Goal: Transaction & Acquisition: Purchase product/service

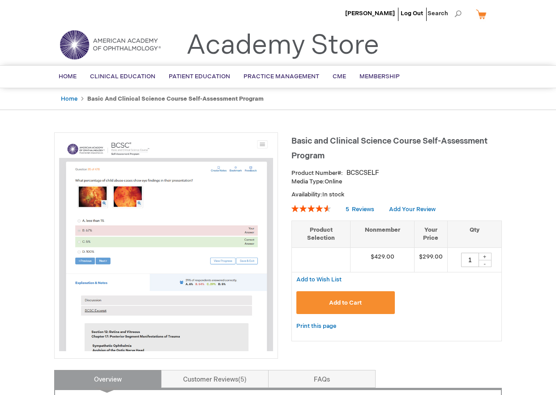
click at [486, 256] on div "+" at bounding box center [484, 257] width 13 height 8
type input "4"
click at [364, 300] on button "Add to Cart" at bounding box center [345, 302] width 98 height 23
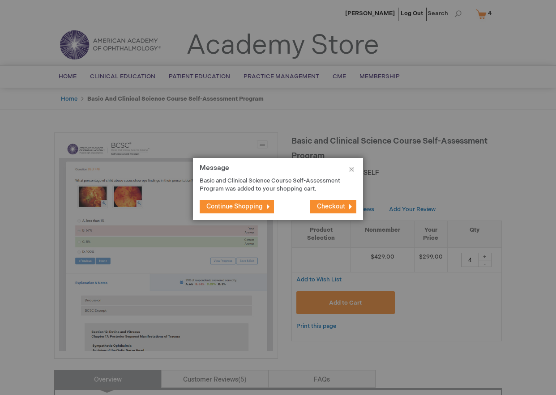
click at [331, 200] on button "Checkout" at bounding box center [333, 206] width 46 height 13
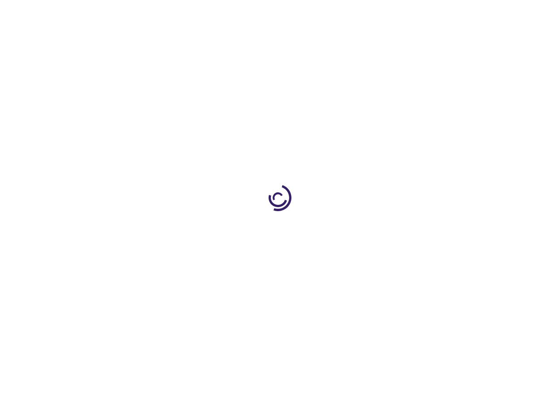
select select "US"
select select "35"
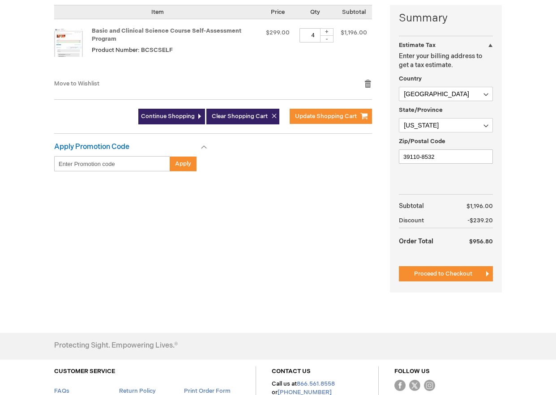
scroll to position [224, 0]
click at [466, 271] on span "Proceed to Checkout" at bounding box center [443, 273] width 58 height 7
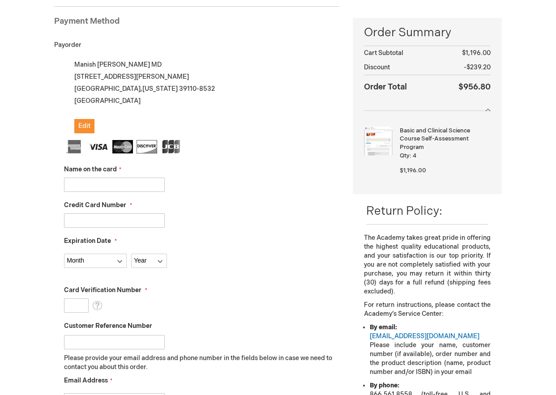
scroll to position [135, 0]
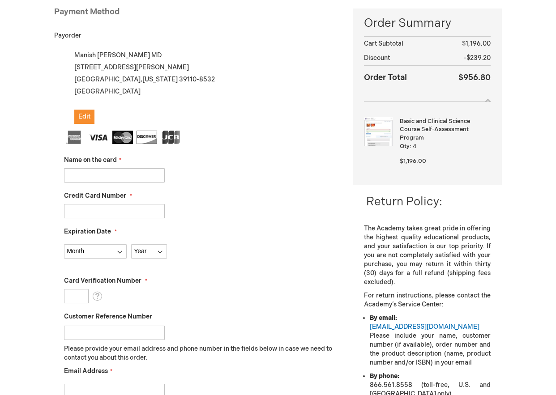
click at [117, 175] on input "Name on the card" at bounding box center [114, 175] width 101 height 14
type input "4147099482809009"
type input "370"
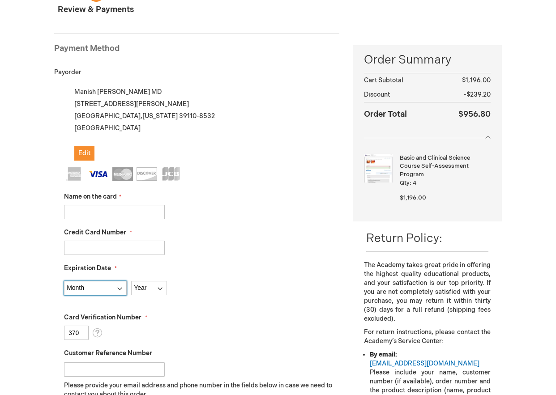
scroll to position [66, 0]
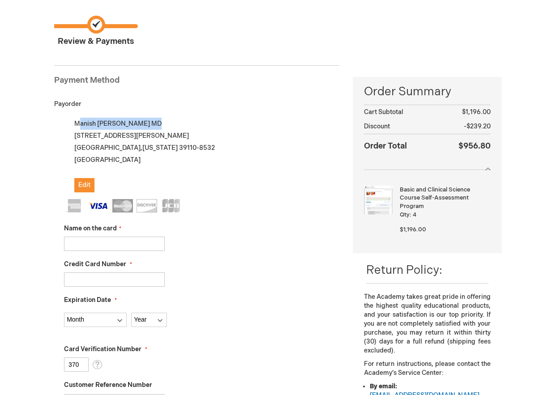
drag, startPoint x: 140, startPoint y: 125, endPoint x: 79, endPoint y: 126, distance: 60.4
click at [79, 126] on div "Manish Harrigill MD 106 Gabriel Pl Madison , Mississippi 39110-8532 United Stat…" at bounding box center [201, 155] width 275 height 75
click at [243, 239] on div at bounding box center [201, 244] width 275 height 14
click at [127, 249] on input "Name on the card" at bounding box center [114, 244] width 101 height 14
type input "[PERSON_NAME]"
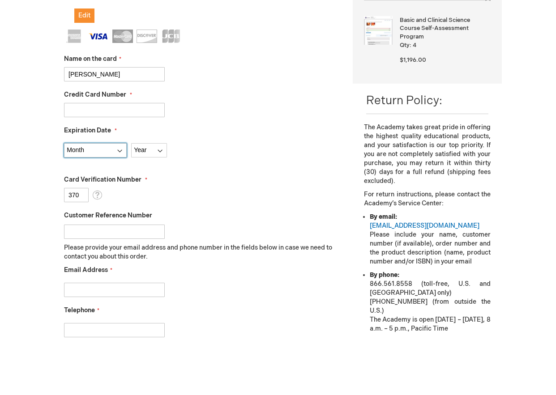
scroll to position [187, 0]
